Goal: Complete application form

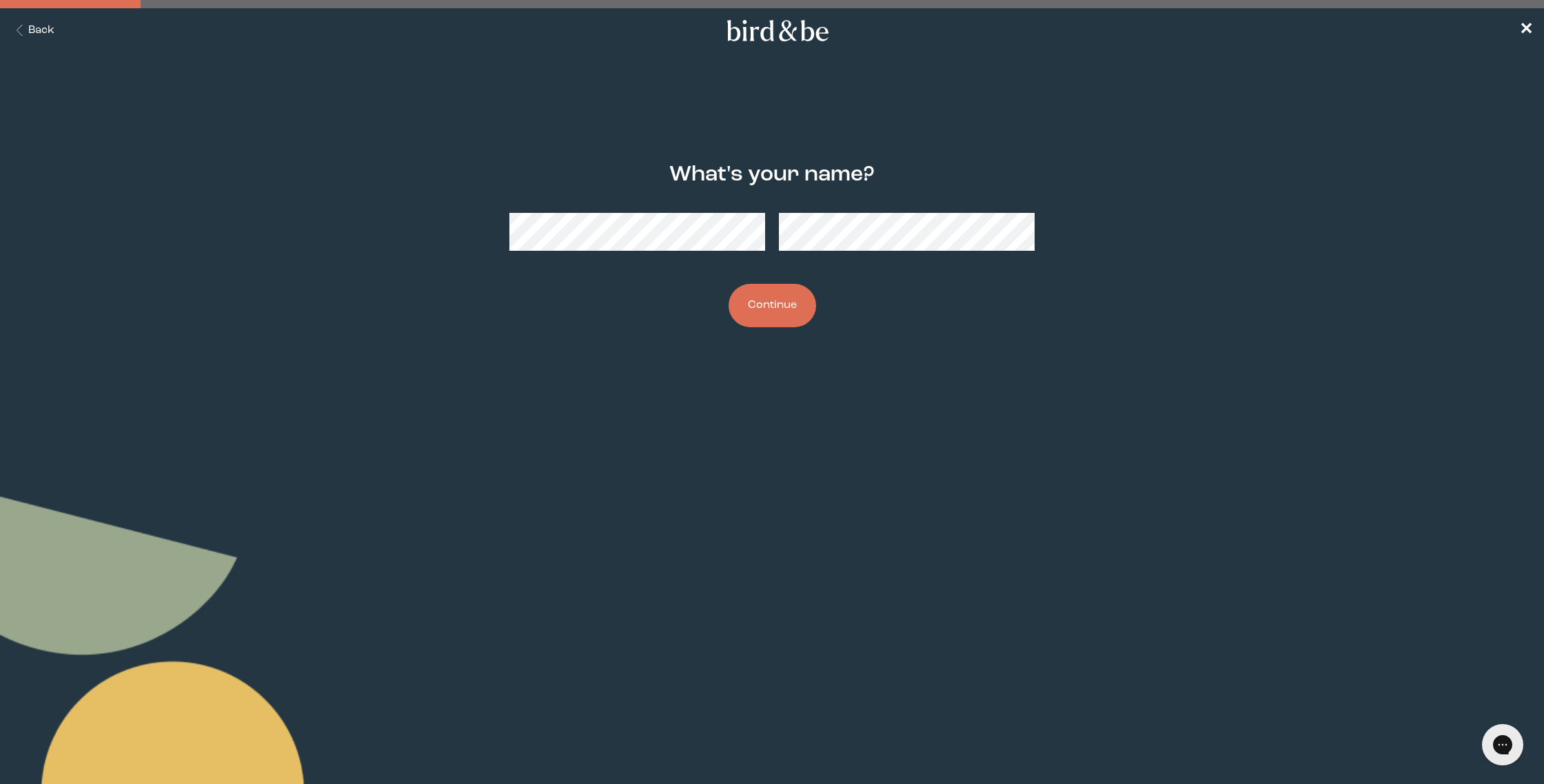
click at [729, 284] on button "Continue" at bounding box center [773, 305] width 88 height 43
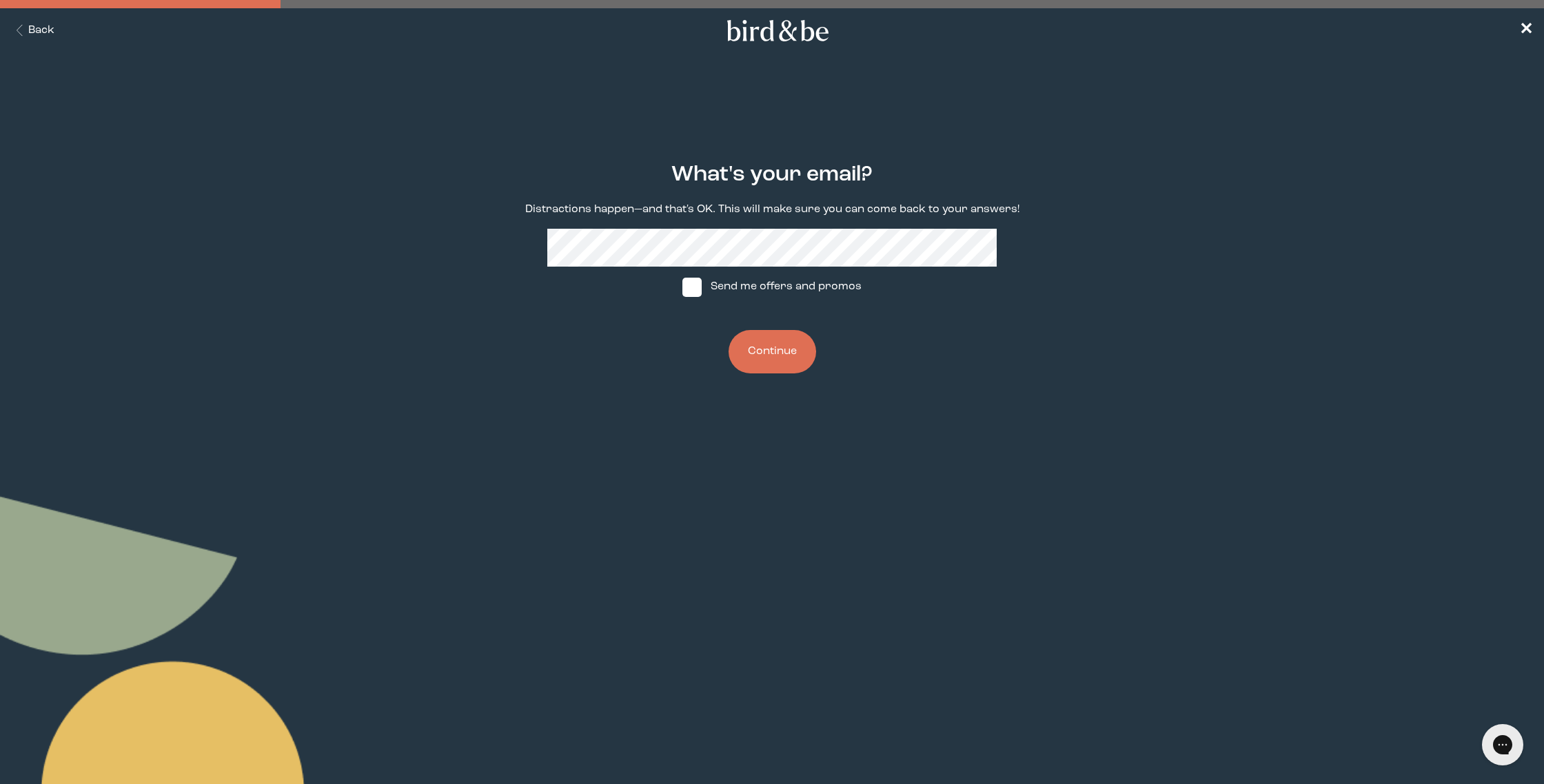
click at [772, 359] on button "Continue" at bounding box center [773, 351] width 88 height 43
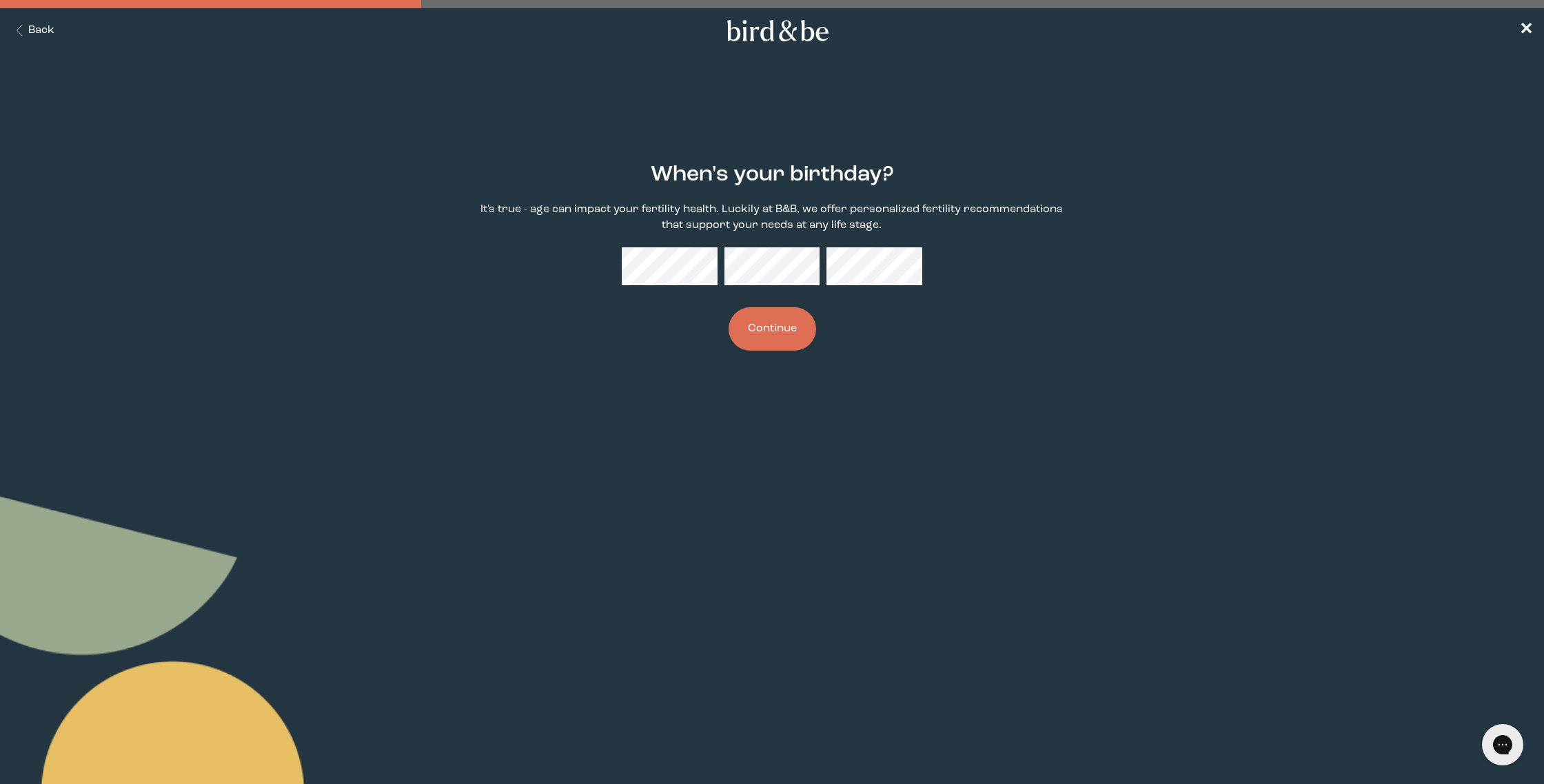
click at [763, 309] on button "Continue" at bounding box center [773, 329] width 88 height 43
drag, startPoint x: 789, startPoint y: 315, endPoint x: 568, endPoint y: 319, distance: 221.0
click at [789, 315] on button "Continue" at bounding box center [773, 329] width 88 height 43
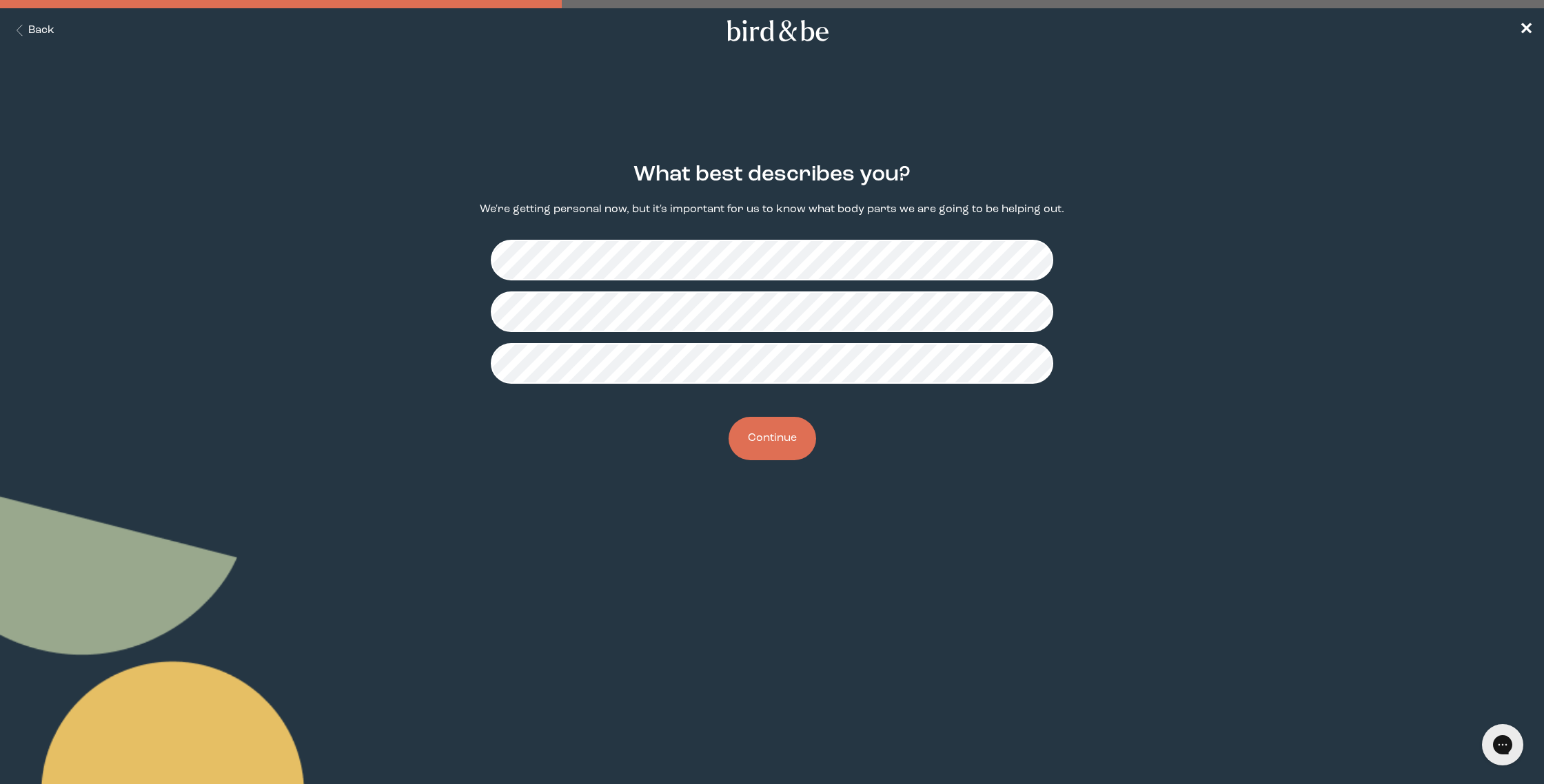
click at [783, 431] on button "Continue" at bounding box center [773, 438] width 88 height 43
click at [764, 433] on button "Continue" at bounding box center [773, 438] width 88 height 43
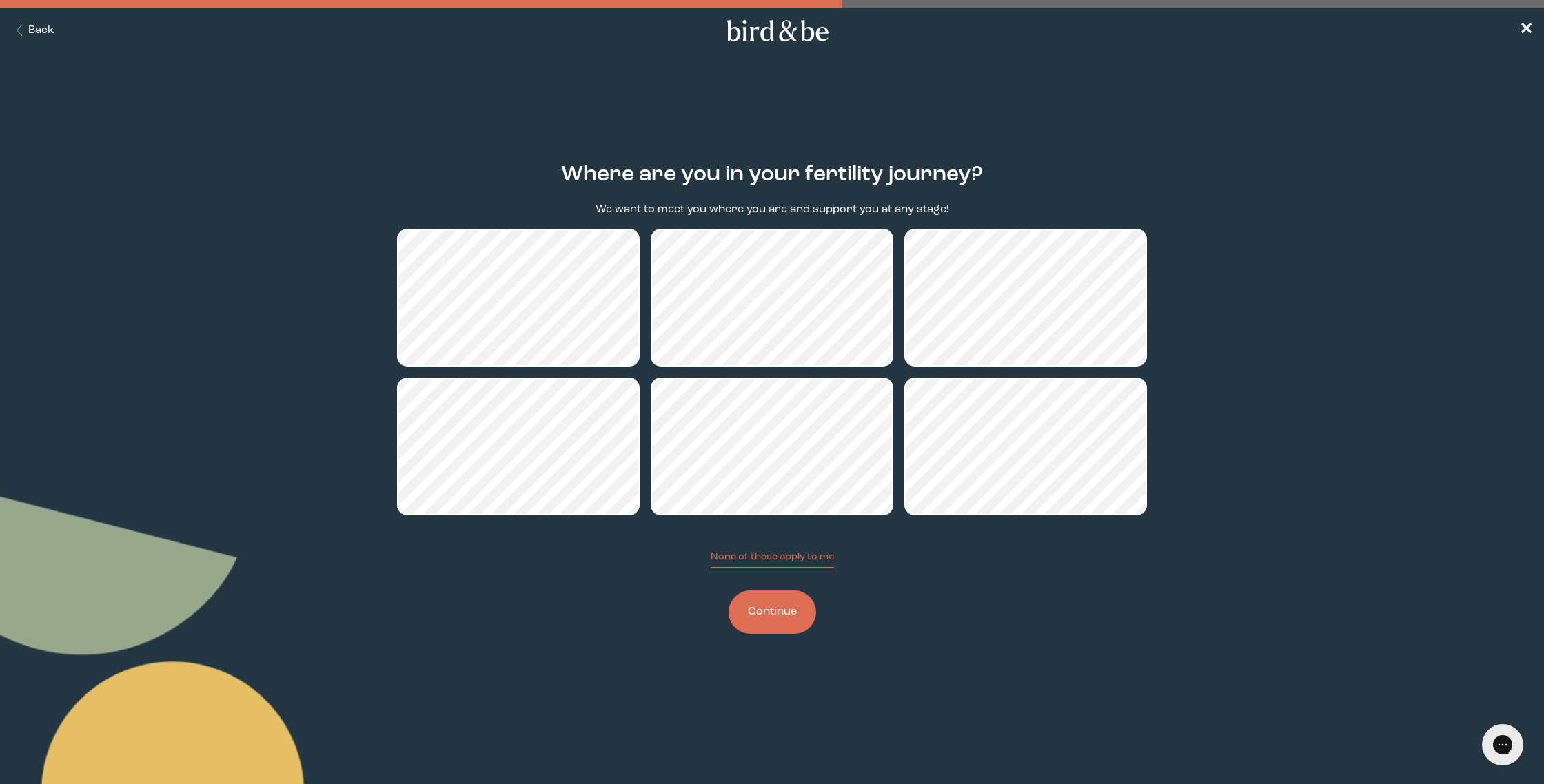
click at [756, 608] on button "Continue" at bounding box center [773, 612] width 88 height 43
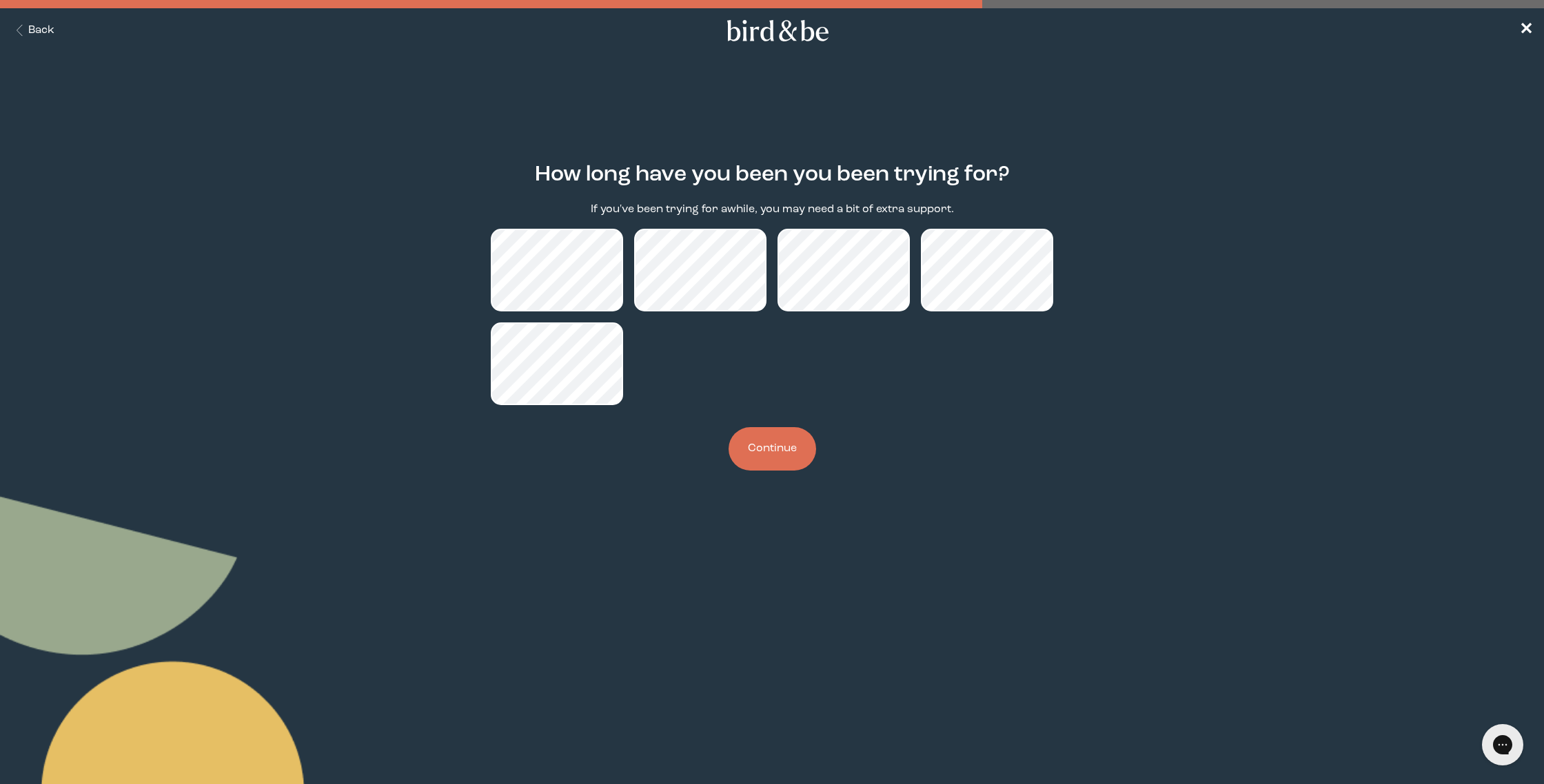
click at [779, 453] on button "Continue" at bounding box center [773, 448] width 88 height 43
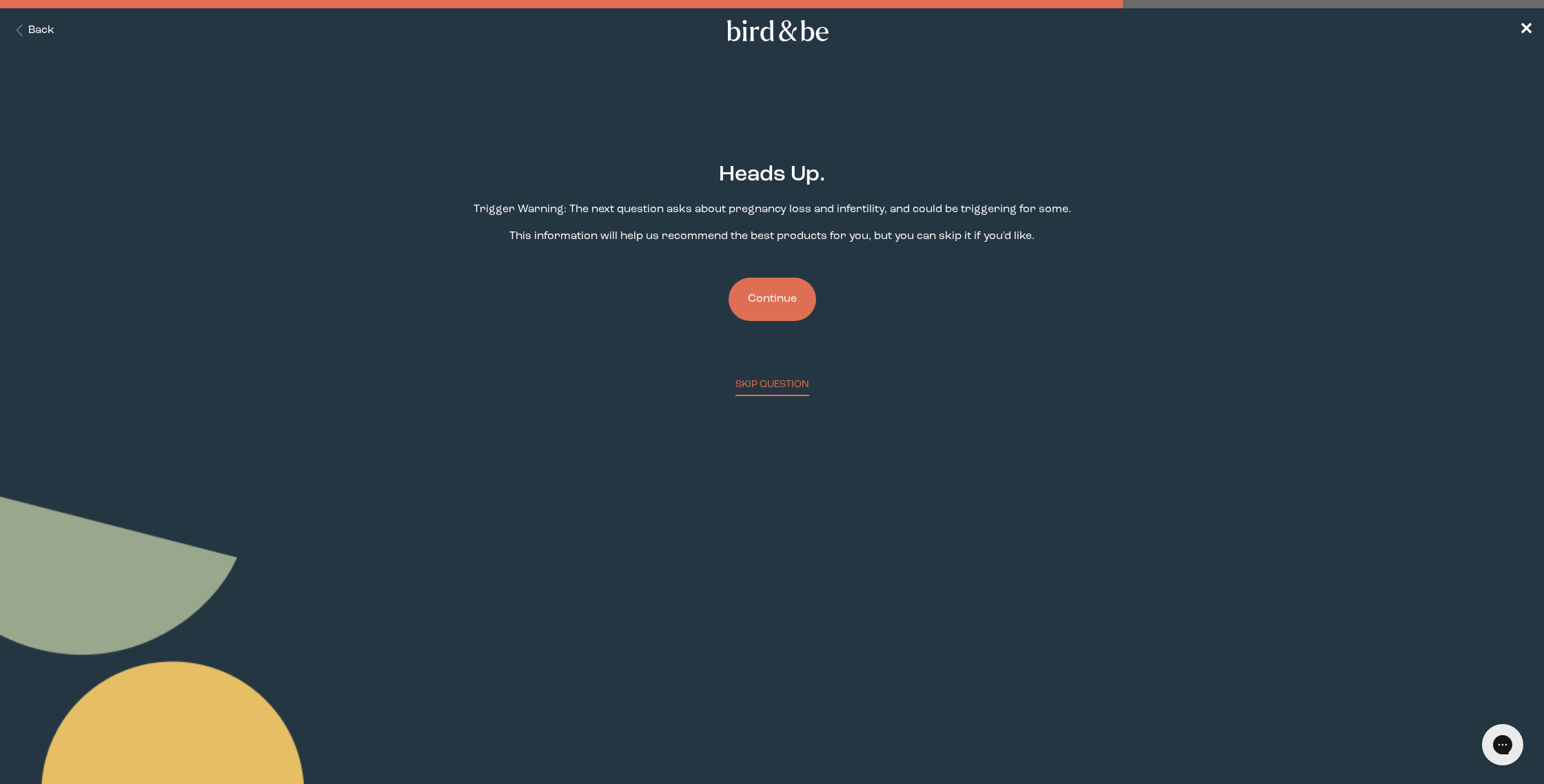
click at [771, 303] on button "Continue" at bounding box center [773, 299] width 88 height 43
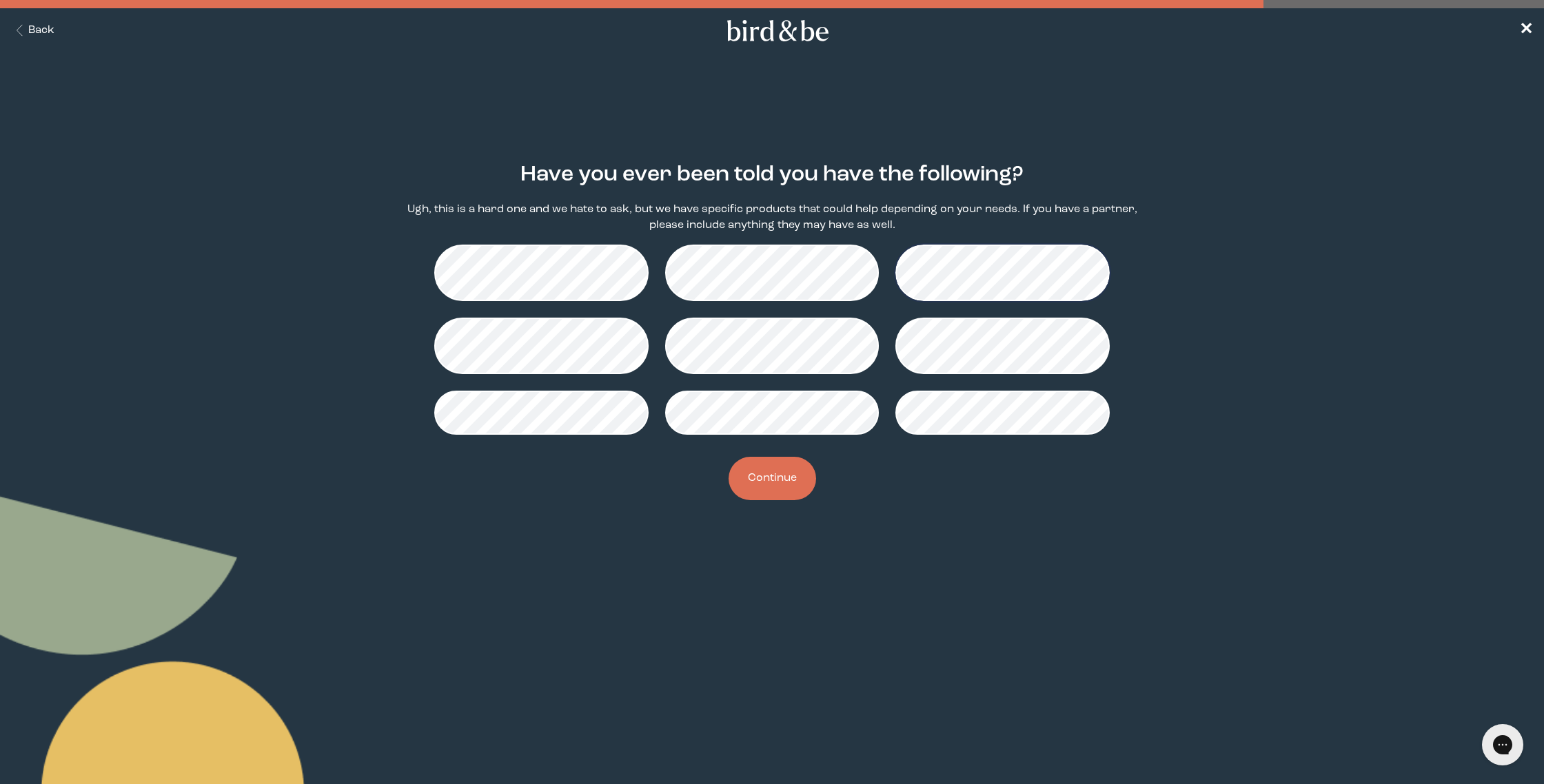
click at [789, 472] on button "Continue" at bounding box center [773, 478] width 88 height 43
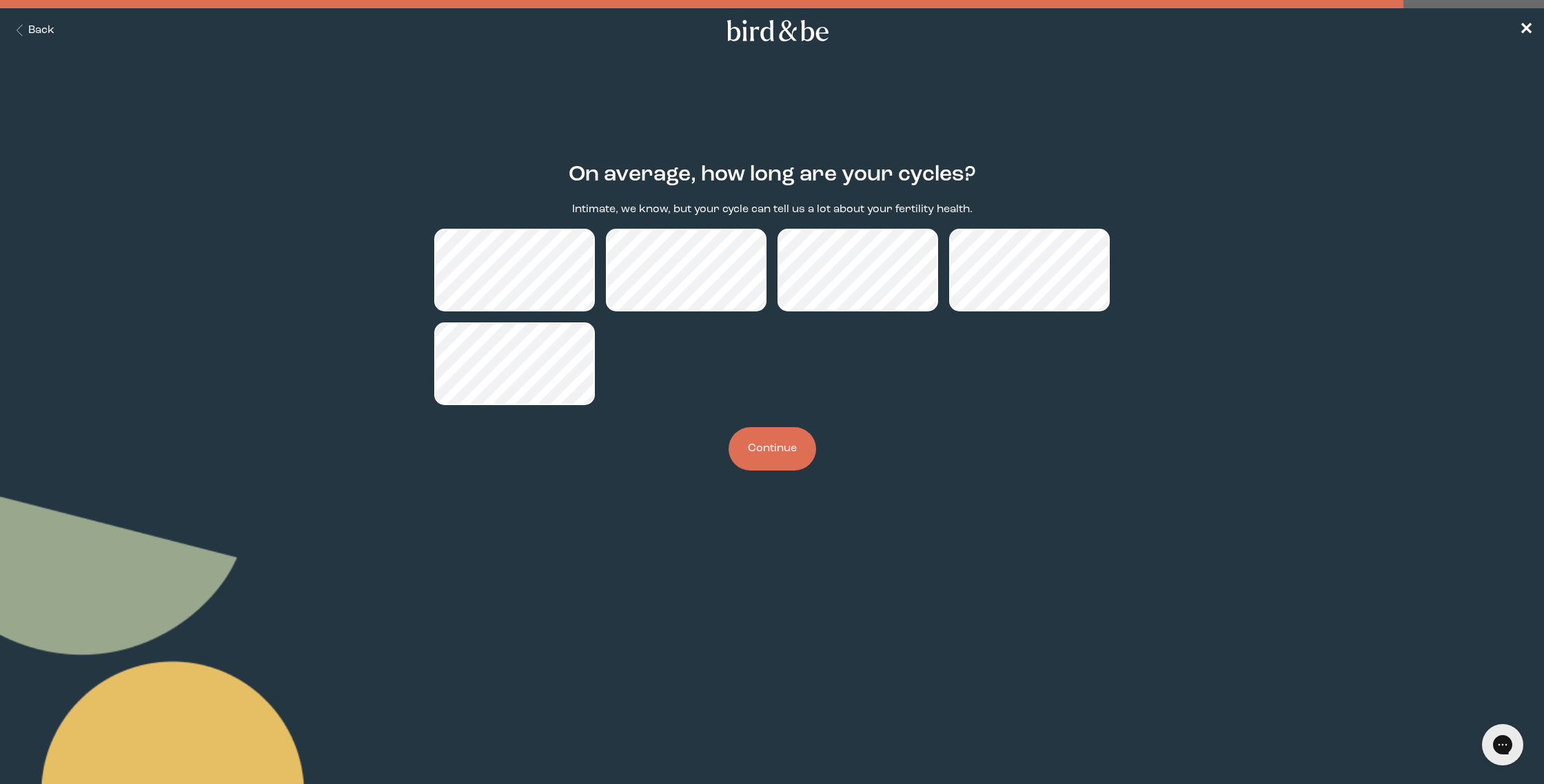
click at [776, 445] on button "Continue" at bounding box center [773, 448] width 88 height 43
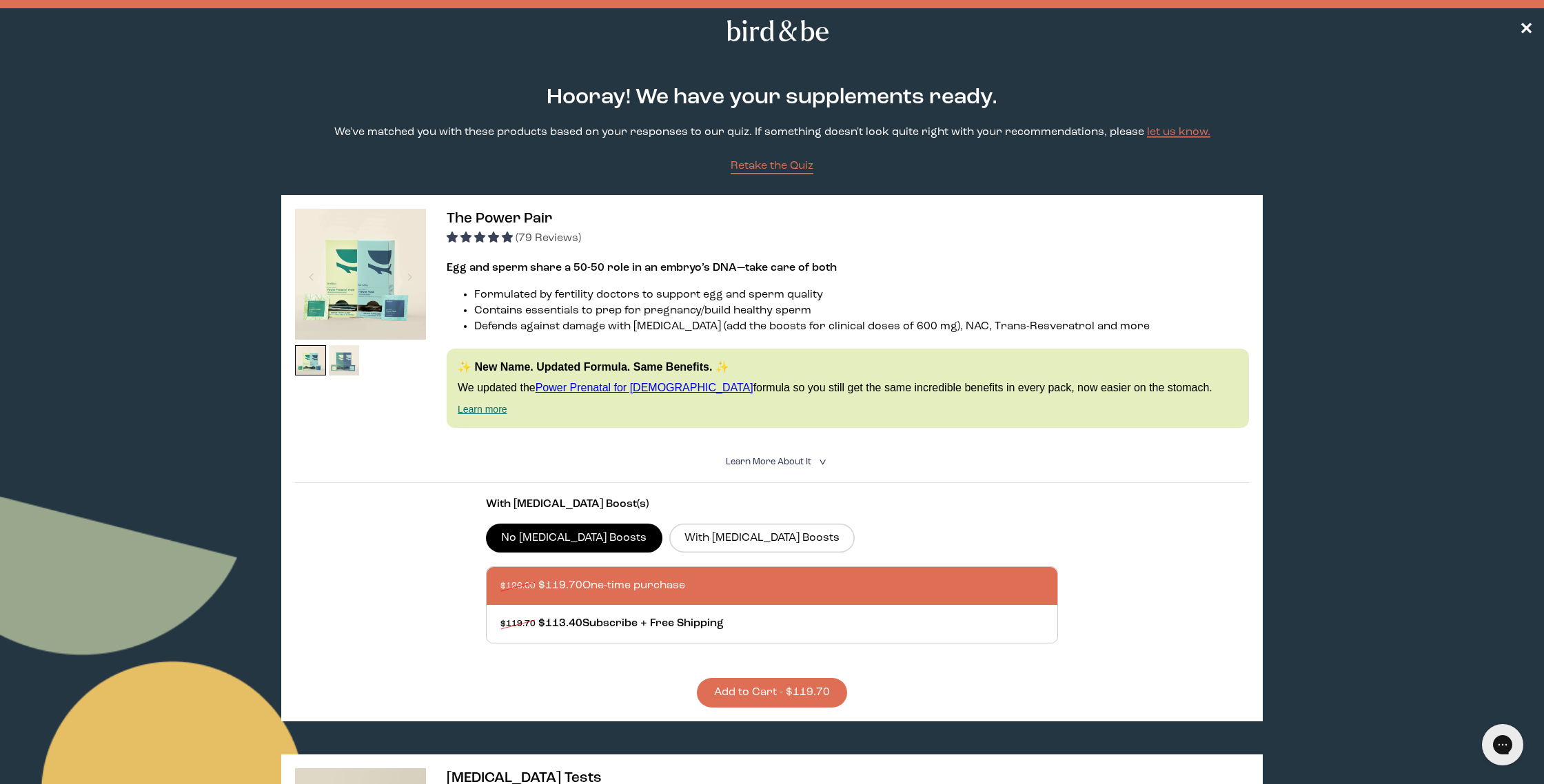
click at [335, 362] on img at bounding box center [344, 361] width 31 height 31
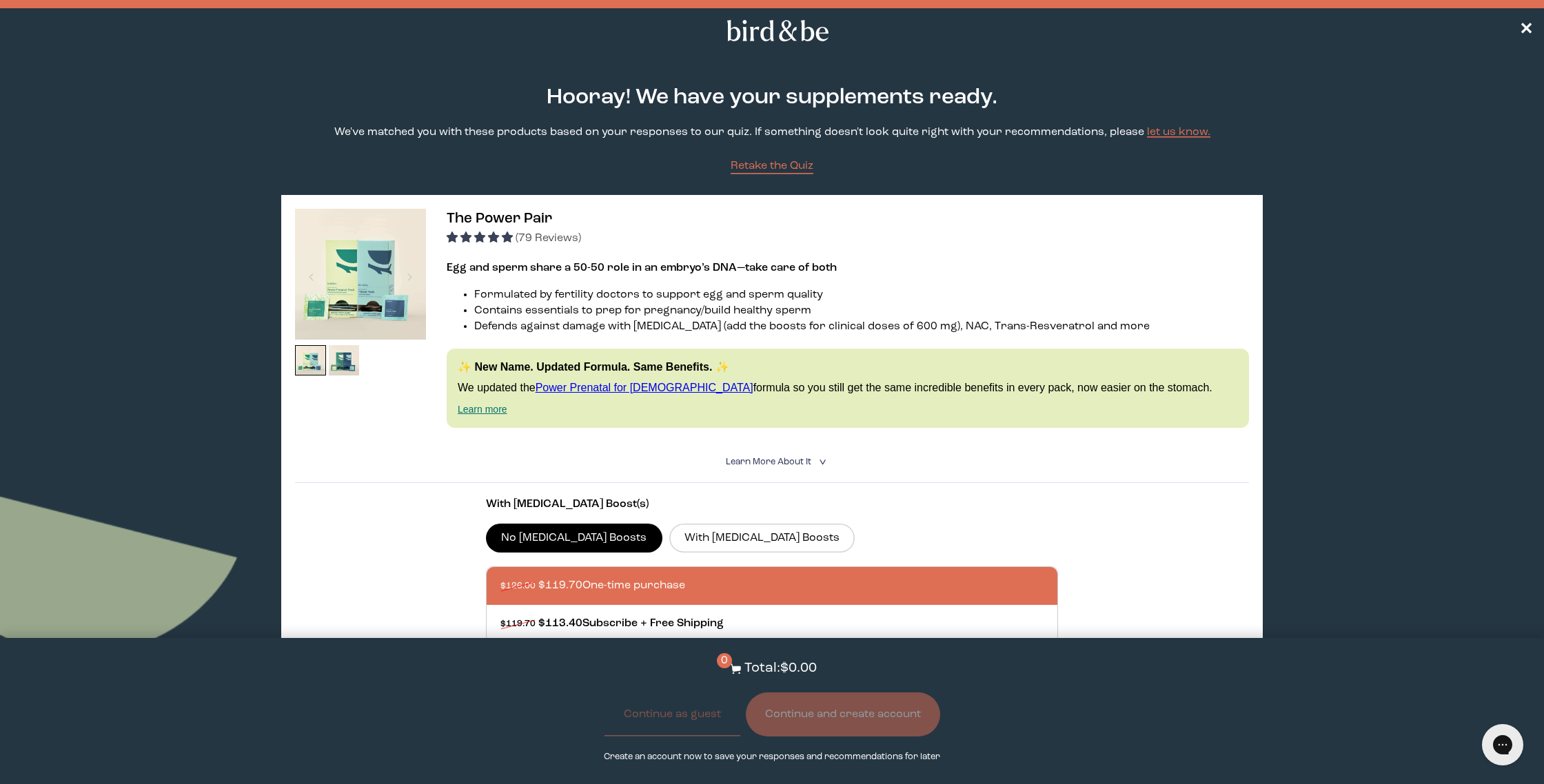
click at [506, 215] on span "The Power Pair" at bounding box center [499, 219] width 106 height 15
click at [374, 305] on img at bounding box center [360, 274] width 131 height 131
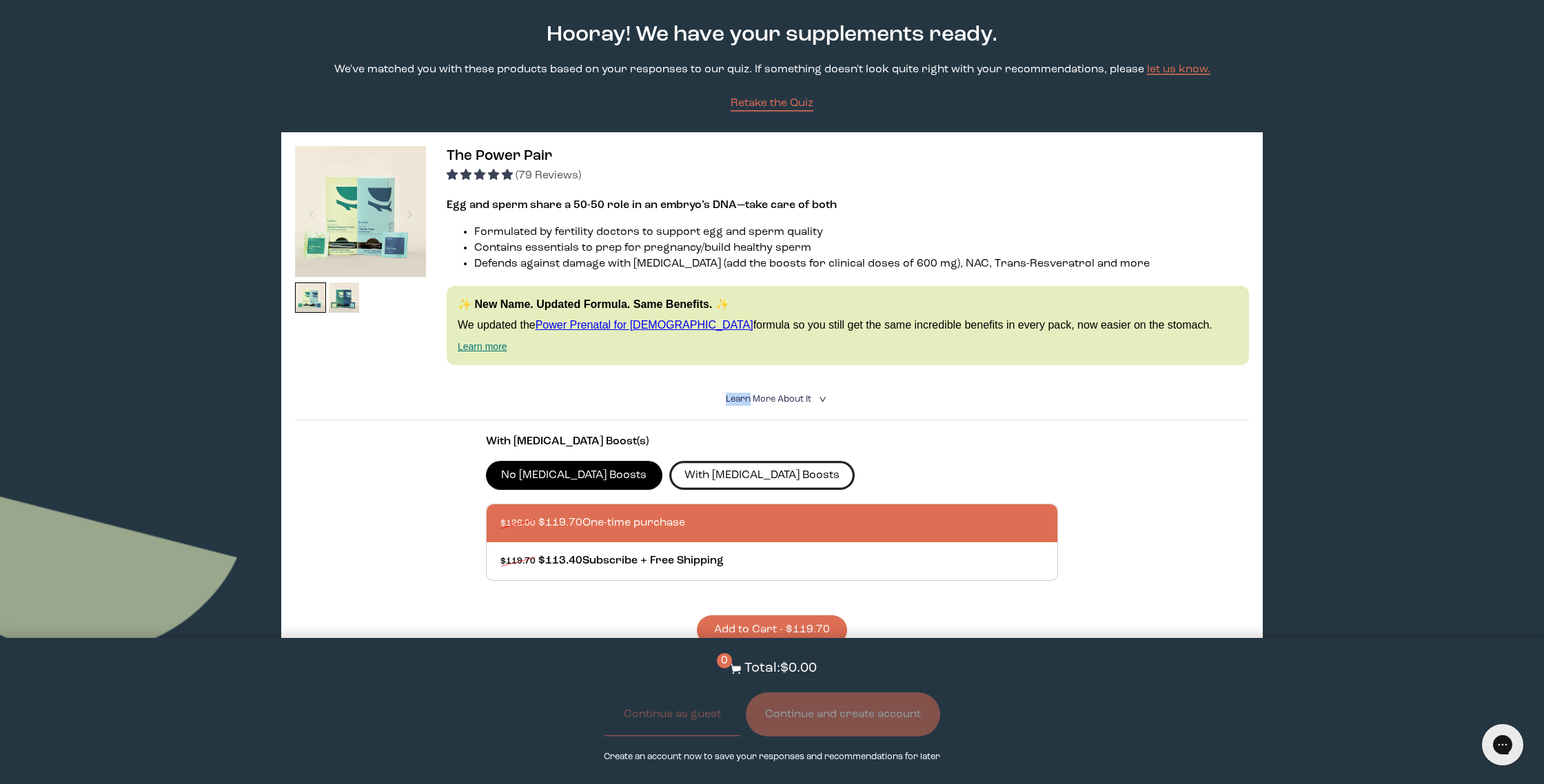
scroll to position [70, 0]
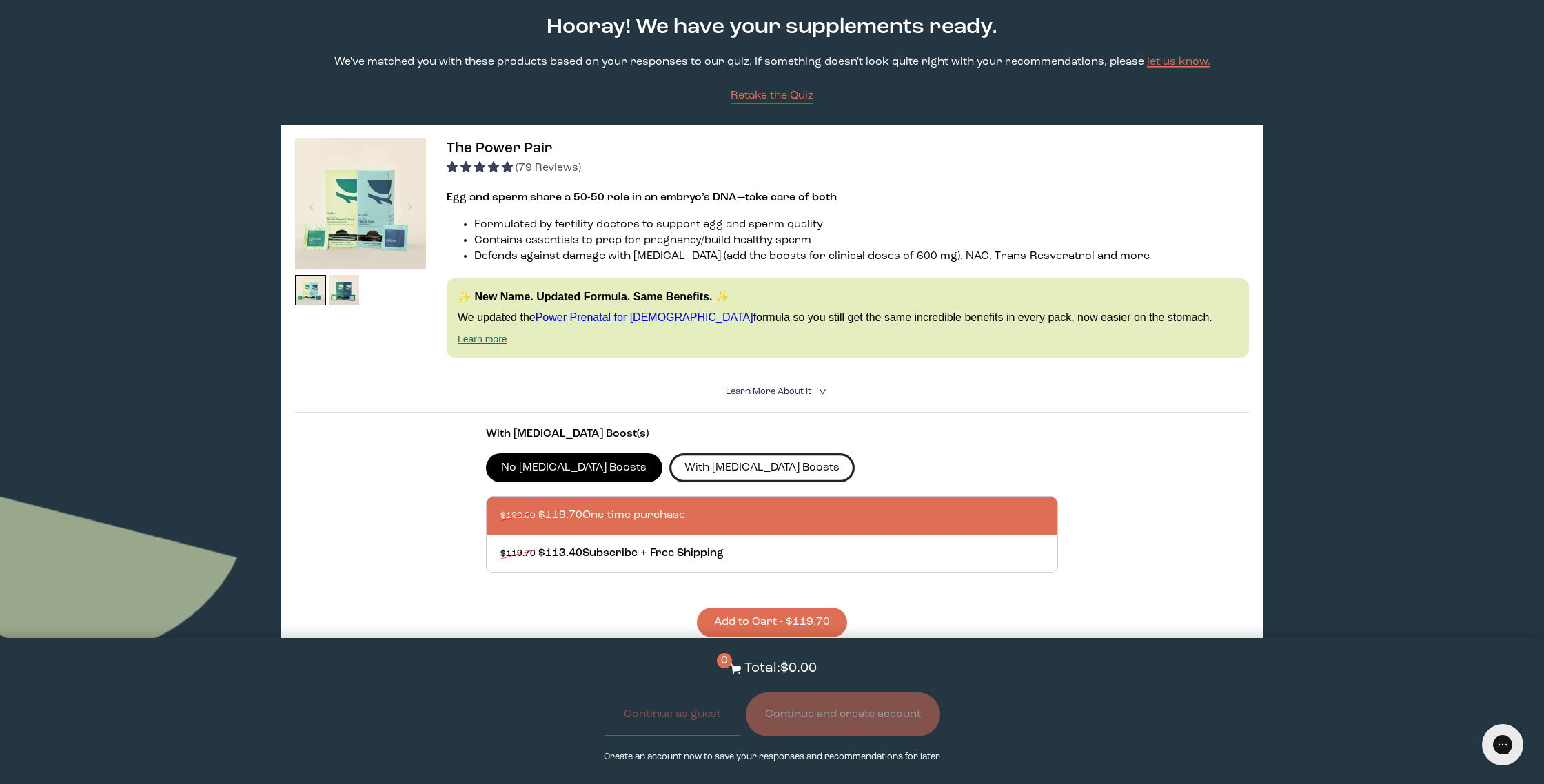
click at [705, 464] on label "With [MEDICAL_DATA] Boosts" at bounding box center [762, 468] width 186 height 29
click at [0, 0] on input "With [MEDICAL_DATA] Boosts" at bounding box center [0, 0] width 0 height 0
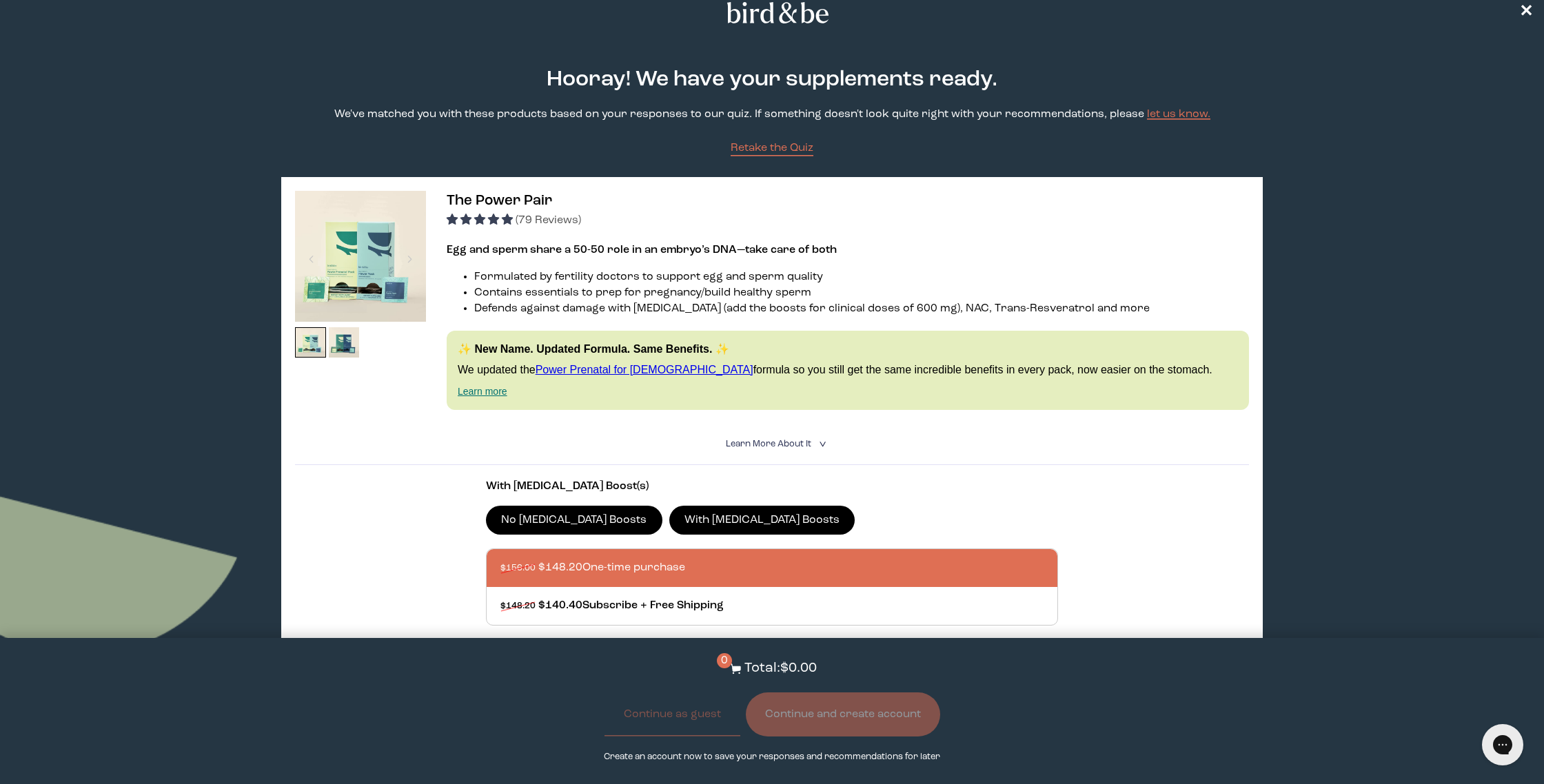
scroll to position [0, 0]
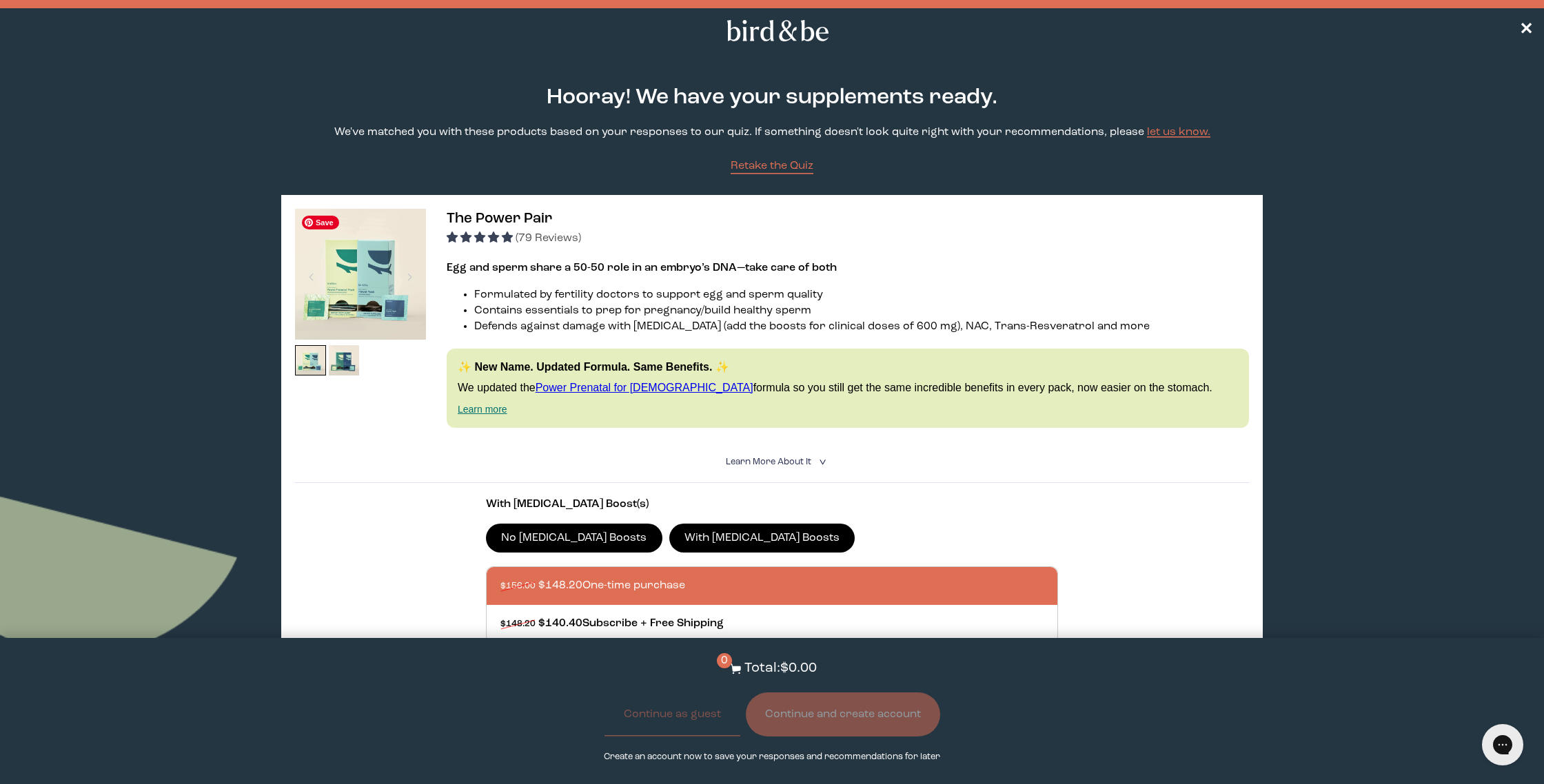
click at [382, 253] on img at bounding box center [360, 274] width 131 height 131
click at [345, 363] on img at bounding box center [344, 361] width 31 height 31
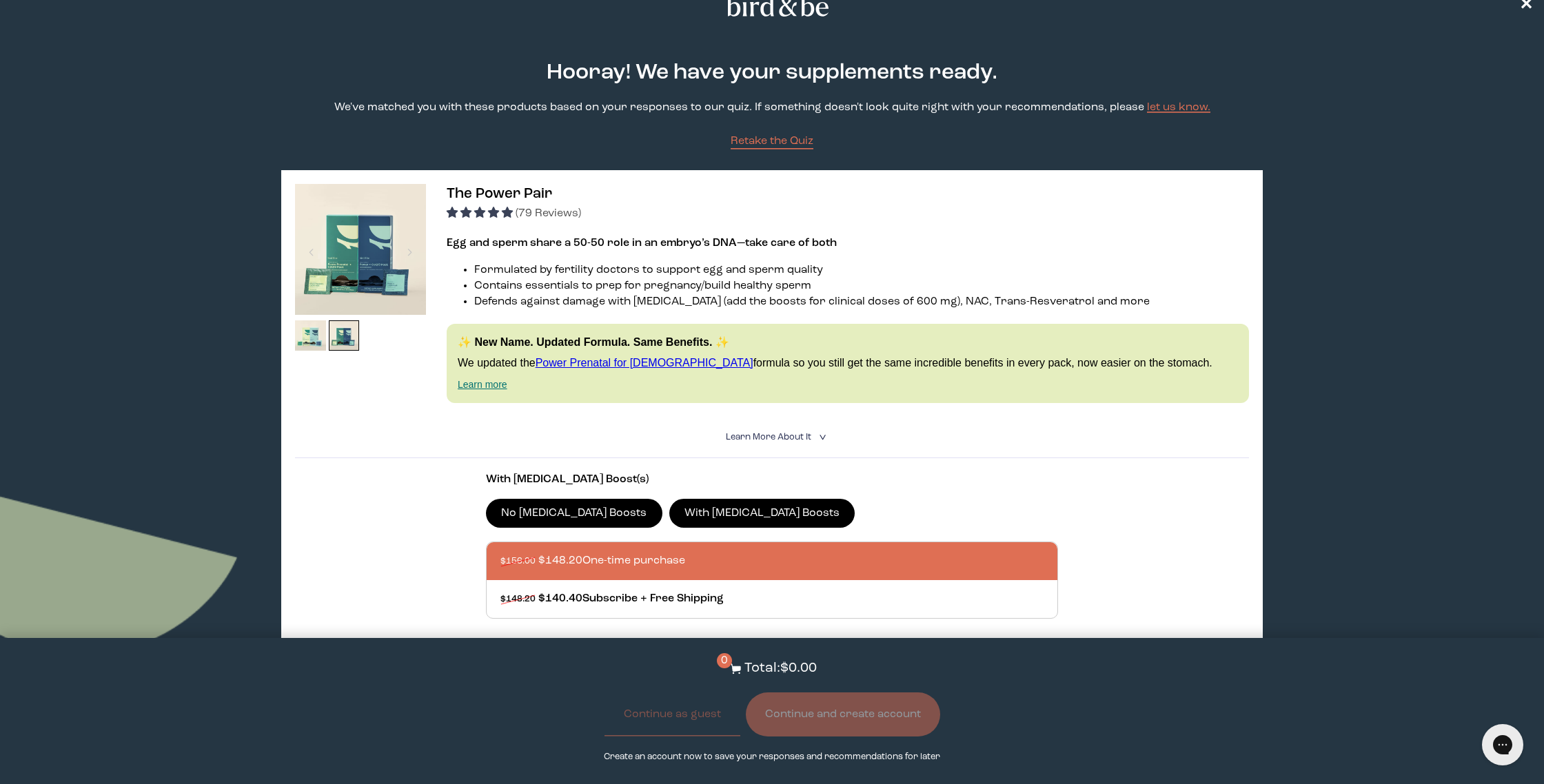
scroll to position [25, 0]
